Goal: Check status: Check status

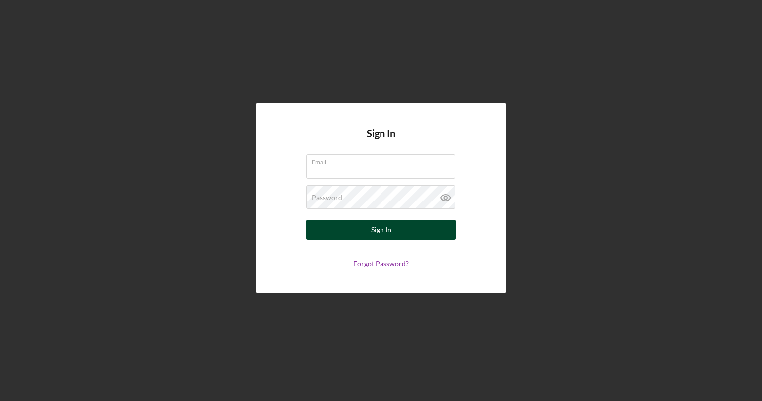
type input "[EMAIL_ADDRESS][DOMAIN_NAME]"
click at [341, 232] on button "Sign In" at bounding box center [381, 230] width 150 height 20
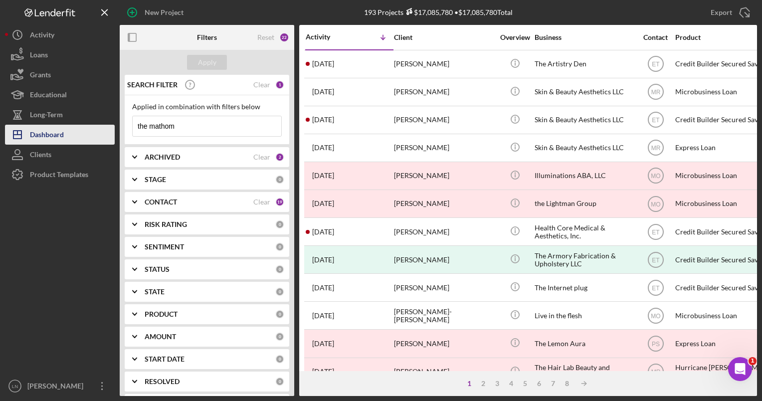
drag, startPoint x: 194, startPoint y: 130, endPoint x: 75, endPoint y: 132, distance: 118.8
click at [75, 132] on div "New Project 193 Projects $17,085,780 • $17,085,780 Total the mathom Export Icon…" at bounding box center [381, 198] width 752 height 396
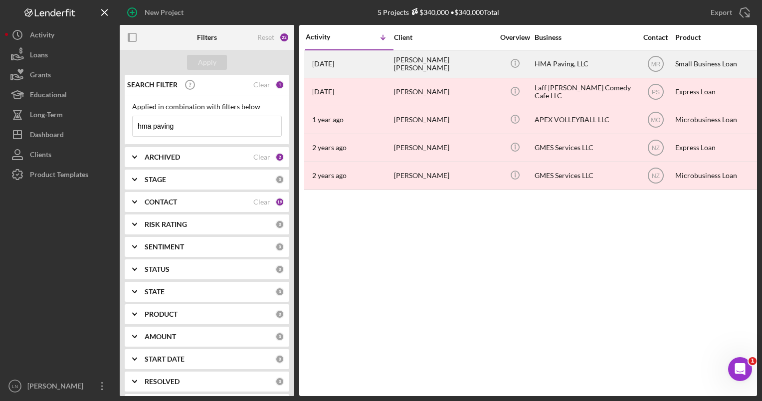
type input "hma paving"
click at [579, 56] on div "HMA Paving, LLC" at bounding box center [585, 64] width 100 height 26
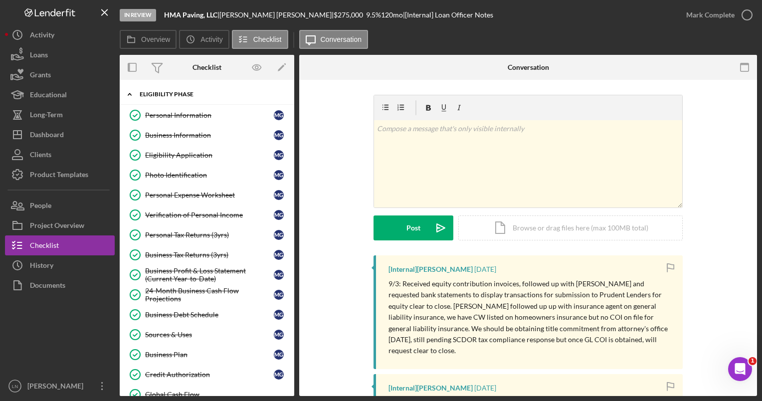
click at [201, 98] on div "Icon/Expander Eligibility Phase 18 / 20 Personal Information Personal Informati…" at bounding box center [207, 297] width 175 height 425
click at [181, 142] on link "Business Information Business Information M G" at bounding box center [207, 135] width 165 height 20
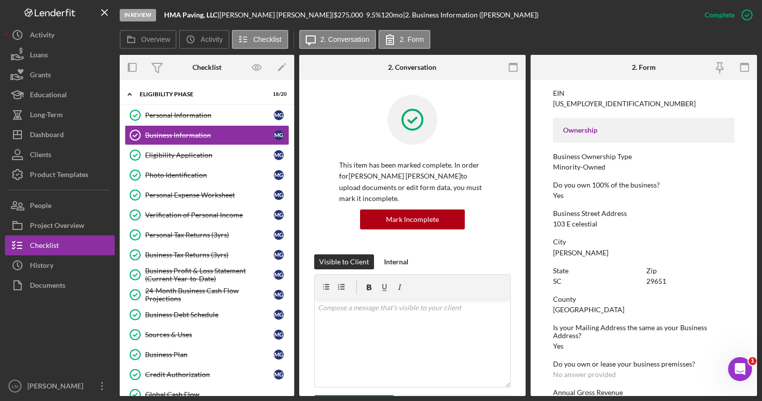
scroll to position [299, 0]
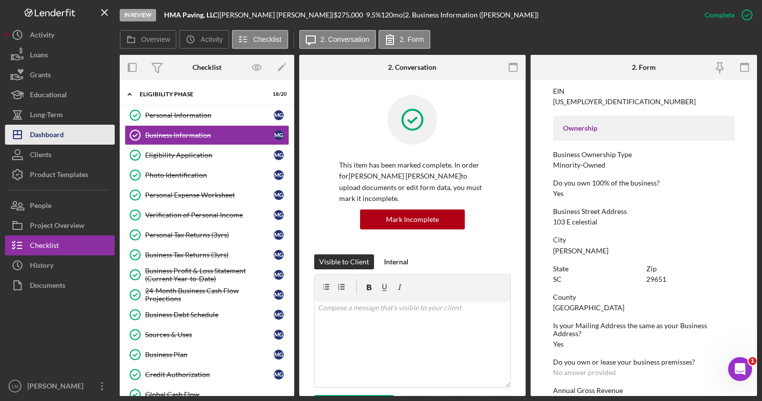
click at [64, 137] on button "Icon/Dashboard Dashboard" at bounding box center [60, 135] width 110 height 20
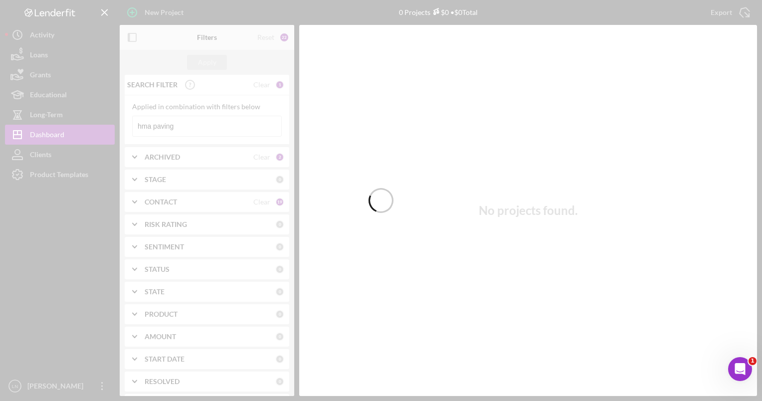
click at [184, 128] on div at bounding box center [381, 200] width 762 height 401
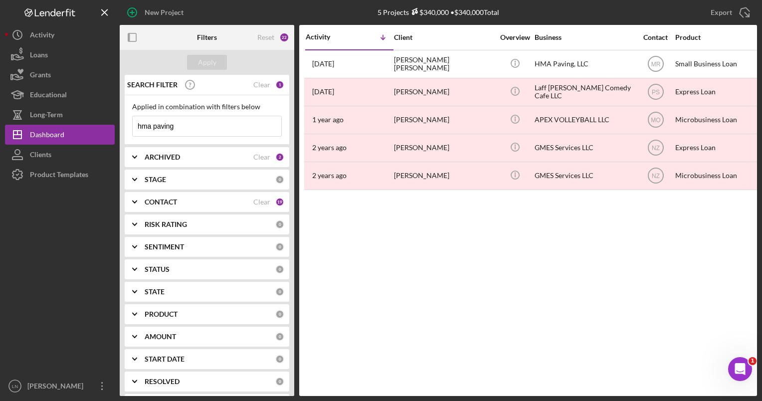
drag, startPoint x: 184, startPoint y: 127, endPoint x: 121, endPoint y: 138, distance: 63.8
click at [121, 138] on div "SEARCH FILTER Clear 1 Applied in combination with filters below hma paving Icon…" at bounding box center [207, 235] width 175 height 321
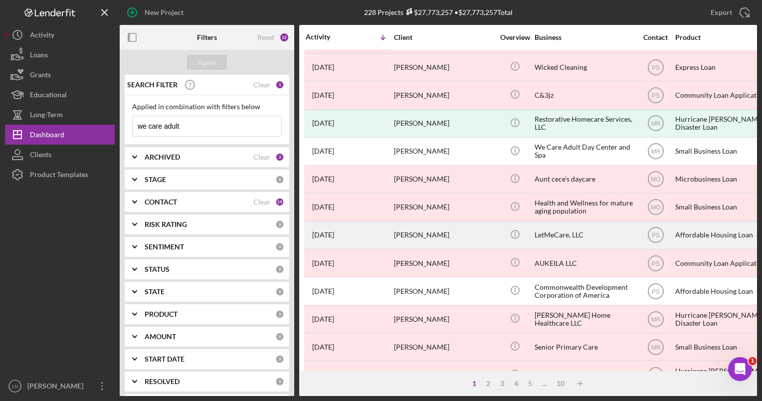
scroll to position [249, 0]
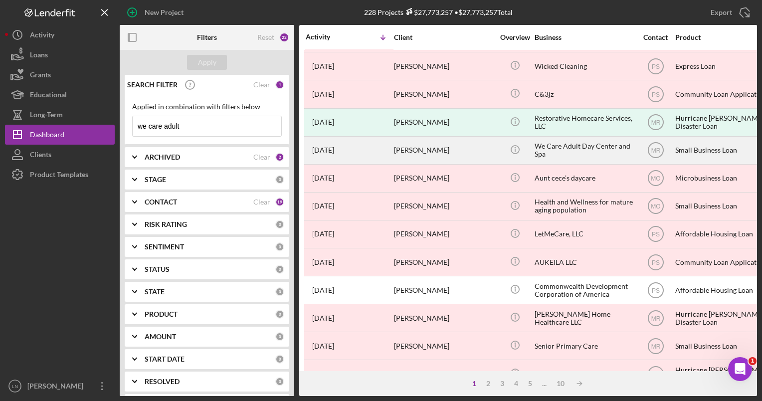
type input "we care adult"
click at [581, 138] on div "We Care Adult Day Center and Spa" at bounding box center [585, 150] width 100 height 26
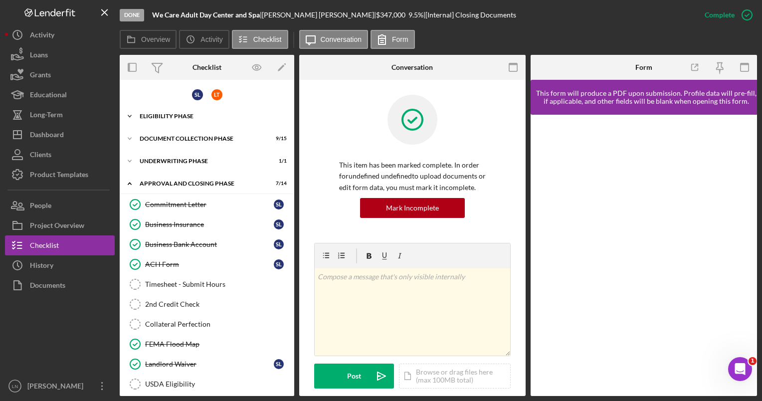
click at [206, 118] on div "Icon/Expander Eligibility Phase 19 / 22" at bounding box center [207, 116] width 175 height 20
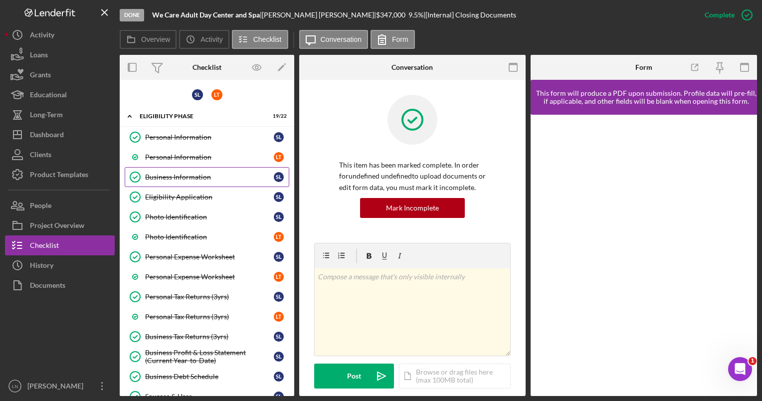
click at [184, 185] on link "Business Information Business Information S L" at bounding box center [207, 177] width 165 height 20
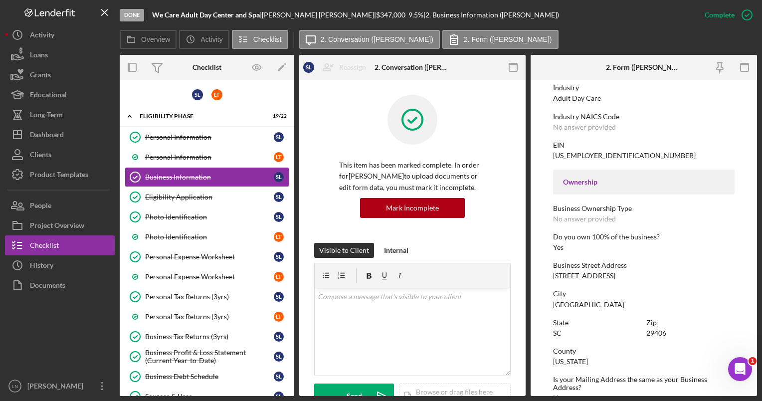
scroll to position [249, 0]
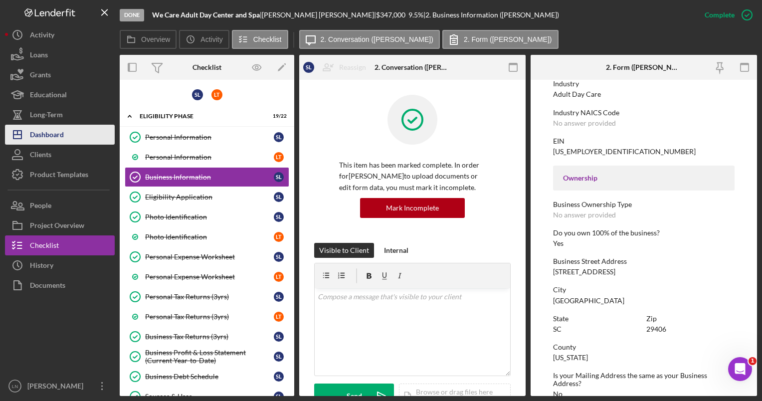
click at [84, 132] on button "Icon/Dashboard Dashboard" at bounding box center [60, 135] width 110 height 20
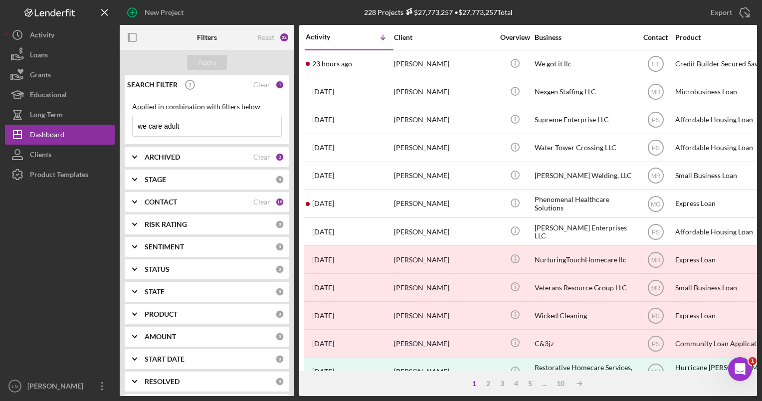
drag, startPoint x: 188, startPoint y: 124, endPoint x: 194, endPoint y: 124, distance: 5.5
click at [189, 124] on input "we care adult" at bounding box center [207, 126] width 149 height 20
drag, startPoint x: 194, startPoint y: 124, endPoint x: 124, endPoint y: 126, distance: 69.9
click at [124, 126] on div "SEARCH FILTER Clear 1 Applied in combination with filters below we care adult I…" at bounding box center [207, 235] width 175 height 321
click at [183, 128] on input "we care adult" at bounding box center [207, 126] width 149 height 20
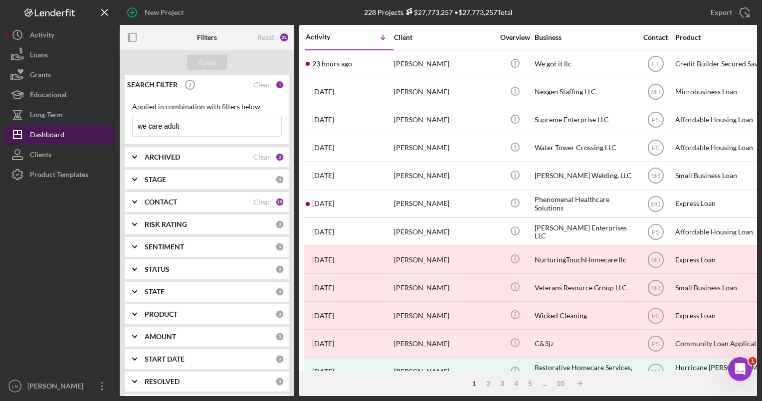
drag, startPoint x: 198, startPoint y: 124, endPoint x: 82, endPoint y: 133, distance: 116.1
click at [83, 133] on div "New Project 228 Projects $27,773,257 • $27,773,257 Total we care adult Export I…" at bounding box center [381, 198] width 752 height 396
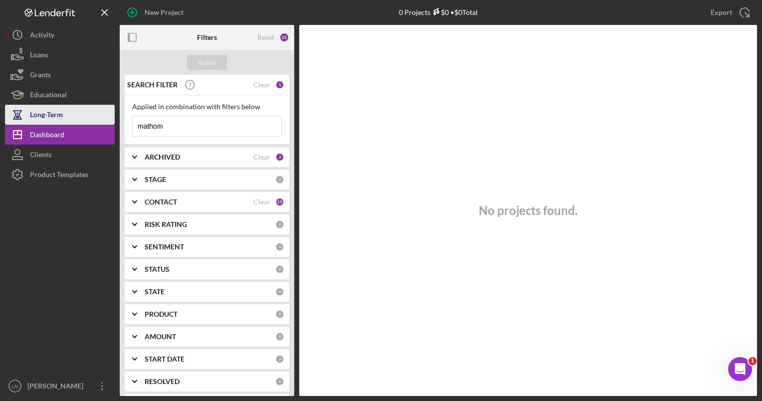
drag, startPoint x: 205, startPoint y: 126, endPoint x: 31, endPoint y: 122, distance: 173.7
click at [35, 124] on div "New Project 0 Projects $0 • $0 Total we care adult Export Icon/Export Filters R…" at bounding box center [381, 198] width 752 height 396
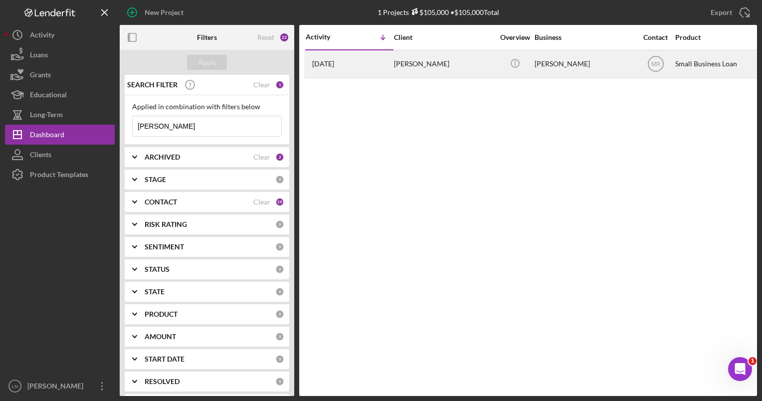
type input "[PERSON_NAME]"
click at [532, 68] on div "Icon/Info" at bounding box center [514, 64] width 37 height 26
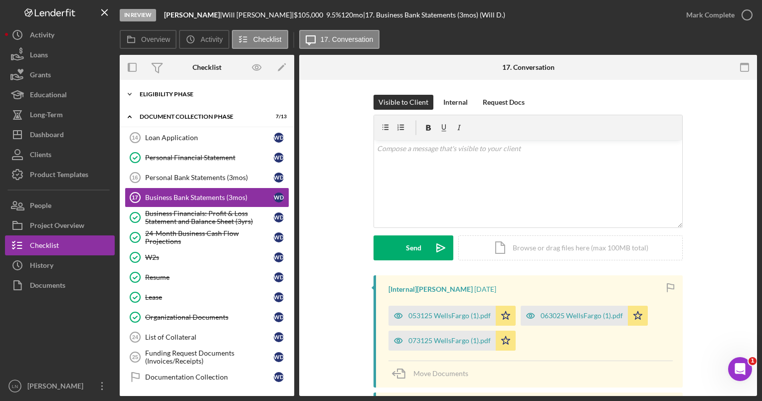
click at [173, 98] on div "Icon/Expander Eligibility Phase 16 / 20" at bounding box center [207, 94] width 175 height 20
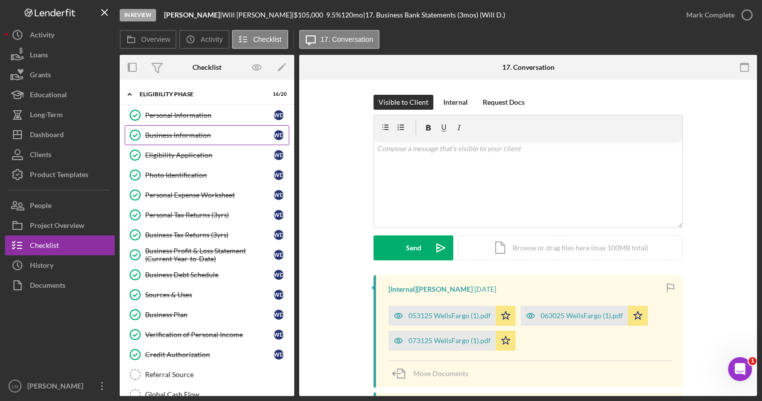
click at [169, 136] on div "Business Information" at bounding box center [209, 135] width 129 height 8
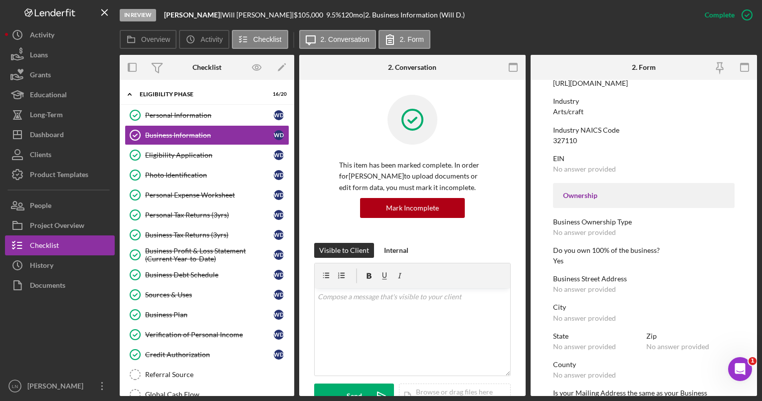
scroll to position [249, 0]
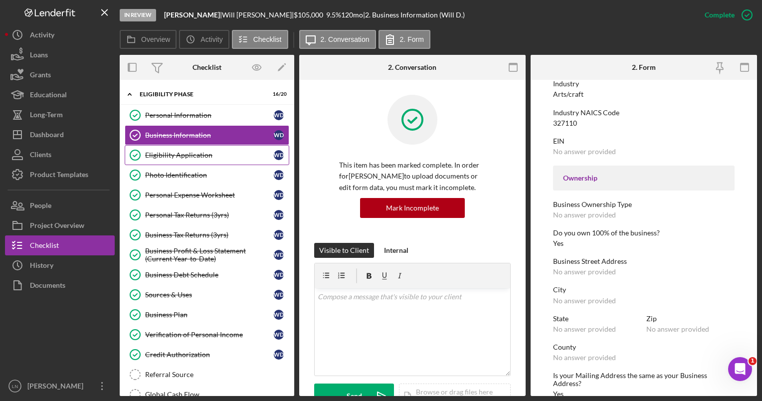
click at [192, 156] on div "Eligibility Application" at bounding box center [209, 155] width 129 height 8
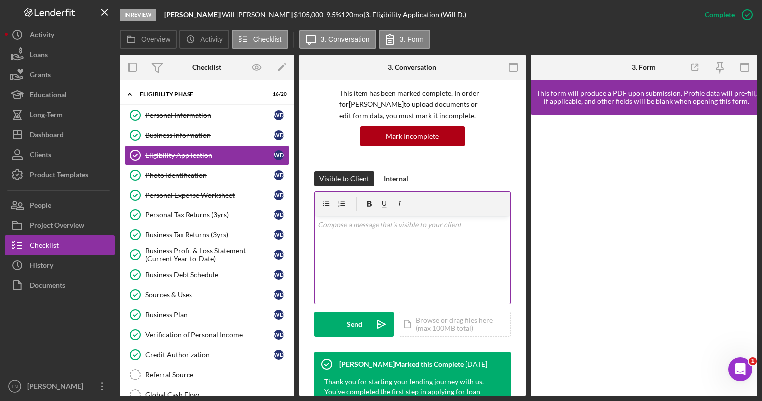
scroll to position [200, 0]
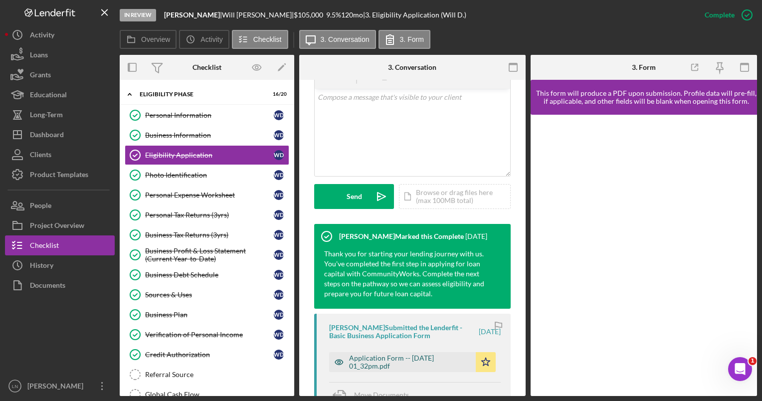
click at [388, 359] on div "Application Form -- [DATE] 01_32pm.pdf" at bounding box center [410, 362] width 122 height 16
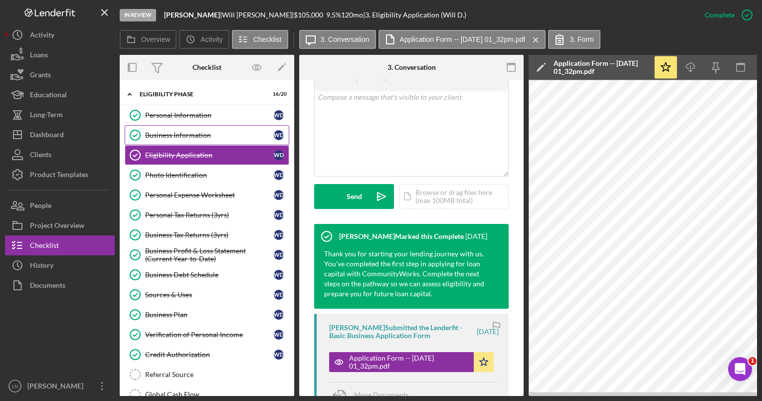
click at [192, 135] on div "Business Information" at bounding box center [209, 135] width 129 height 8
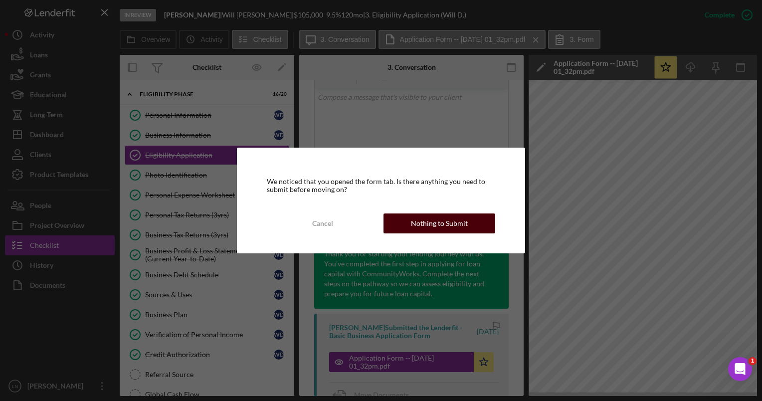
click at [410, 229] on button "Nothing to Submit" at bounding box center [440, 224] width 112 height 20
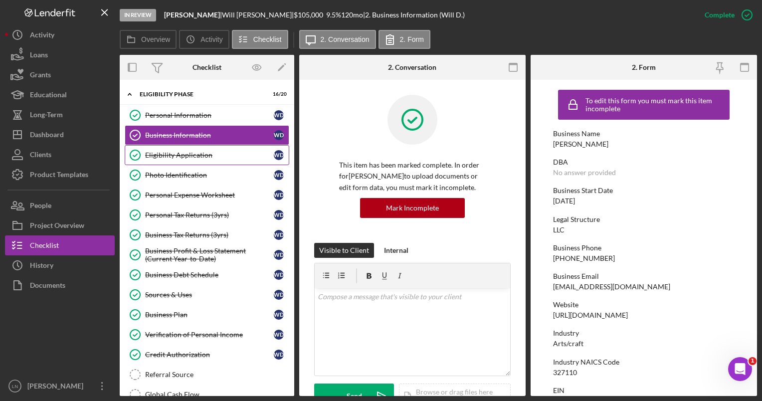
click at [184, 159] on link "Eligibility Application Eligibility Application W D" at bounding box center [207, 155] width 165 height 20
